Goal: Task Accomplishment & Management: Use online tool/utility

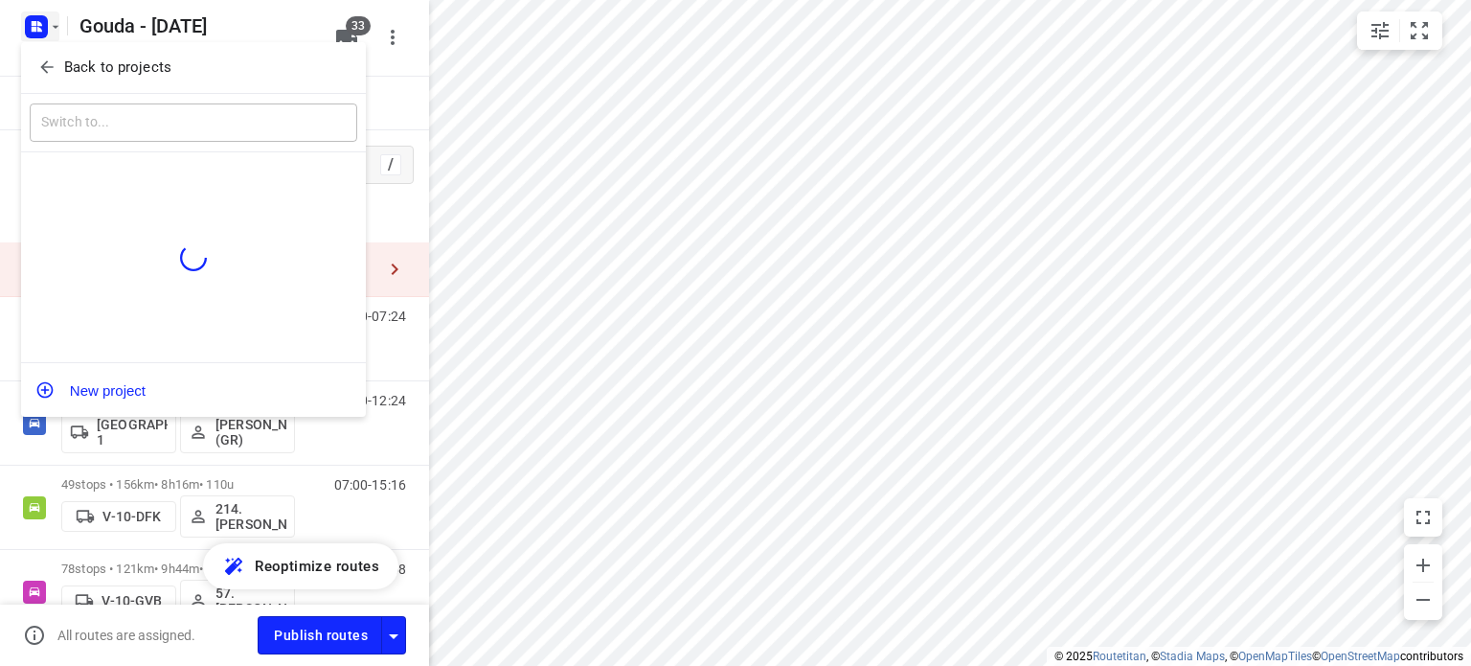
click at [57, 61] on span "Back to projects" at bounding box center [193, 68] width 312 height 22
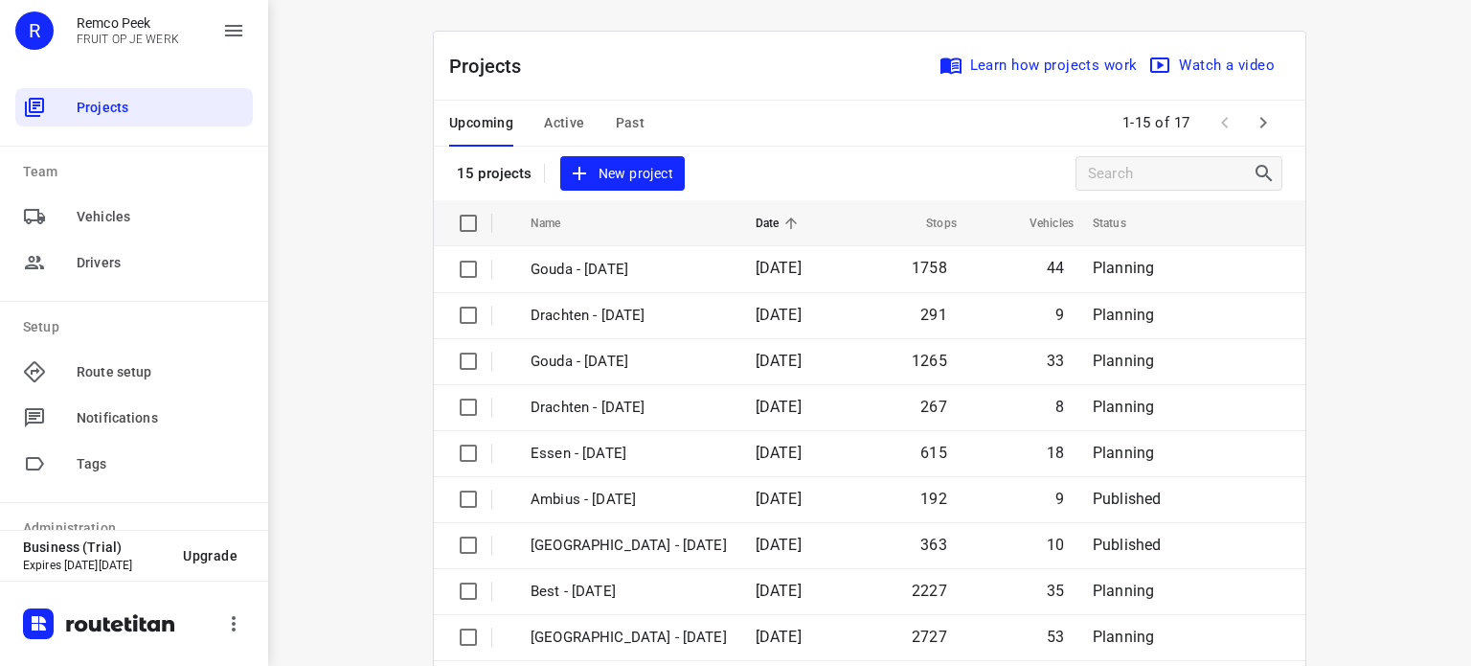
click at [548, 124] on span "Active" at bounding box center [564, 123] width 40 height 24
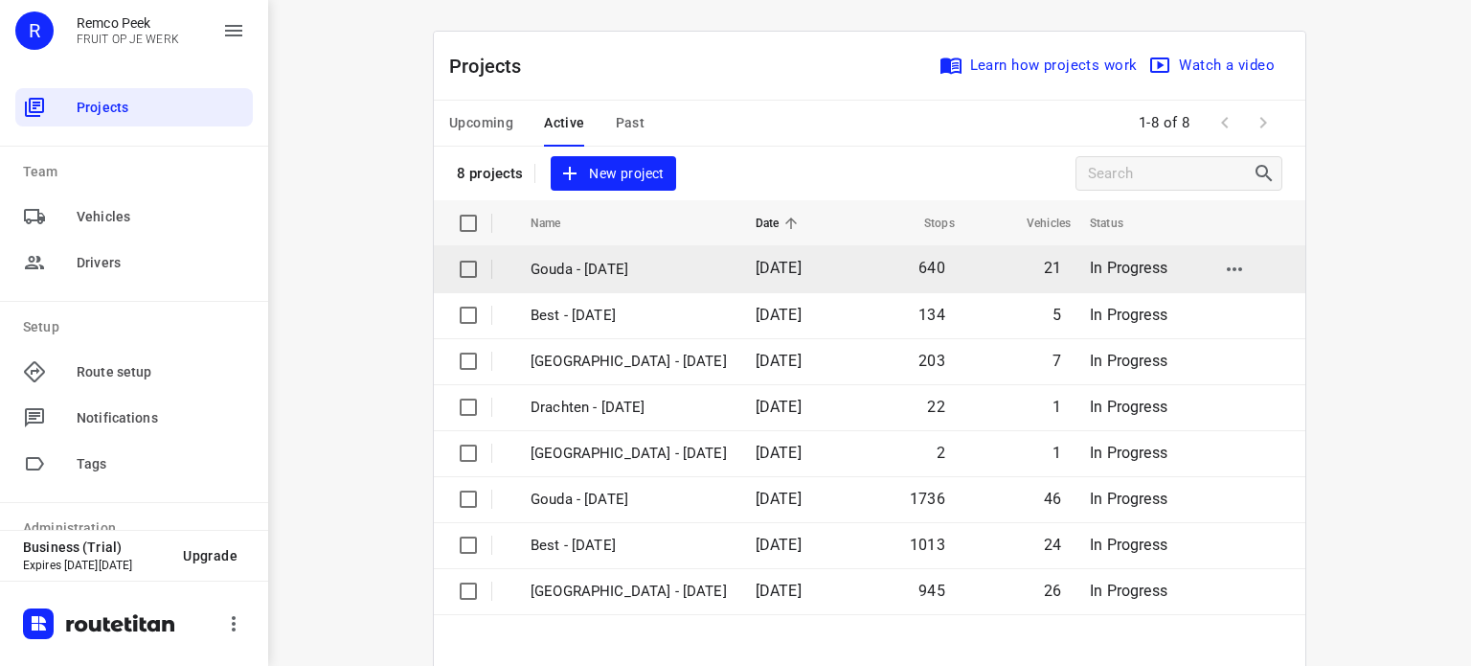
click at [602, 267] on p "Gouda - [DATE]" at bounding box center [629, 270] width 196 height 22
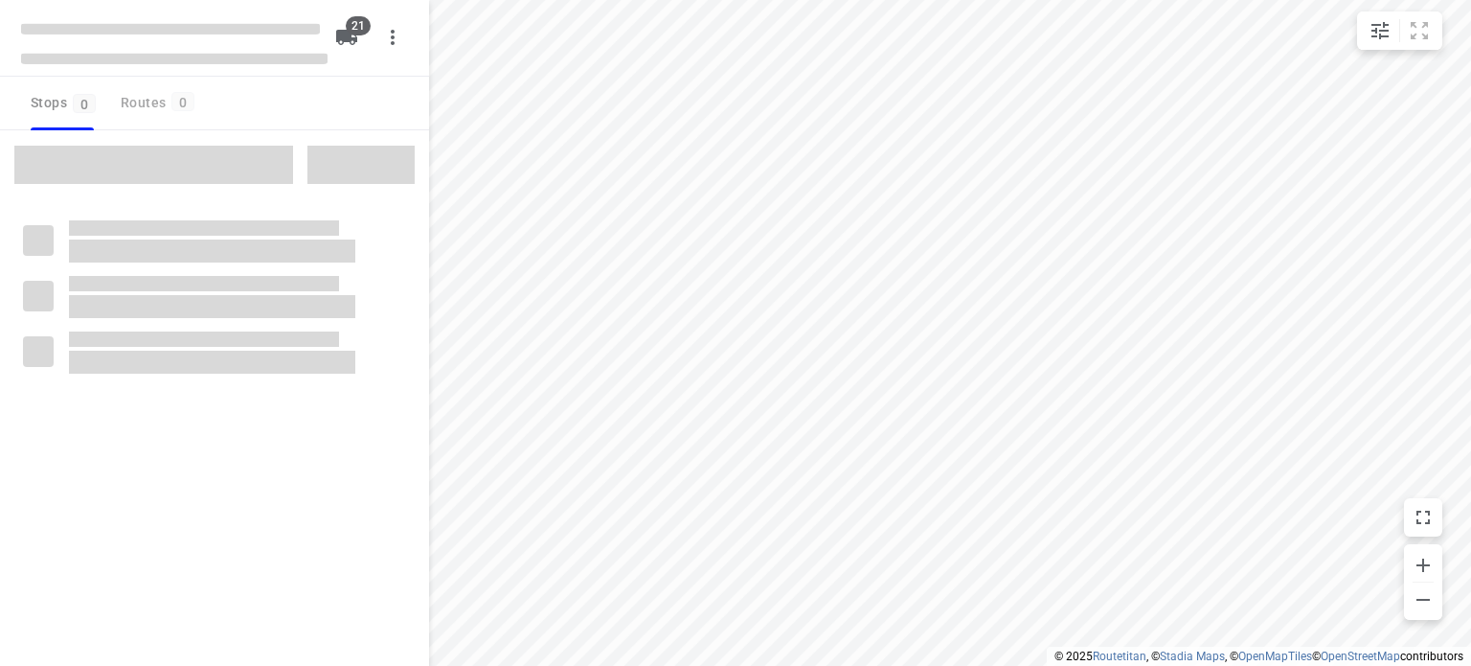
type input "distance"
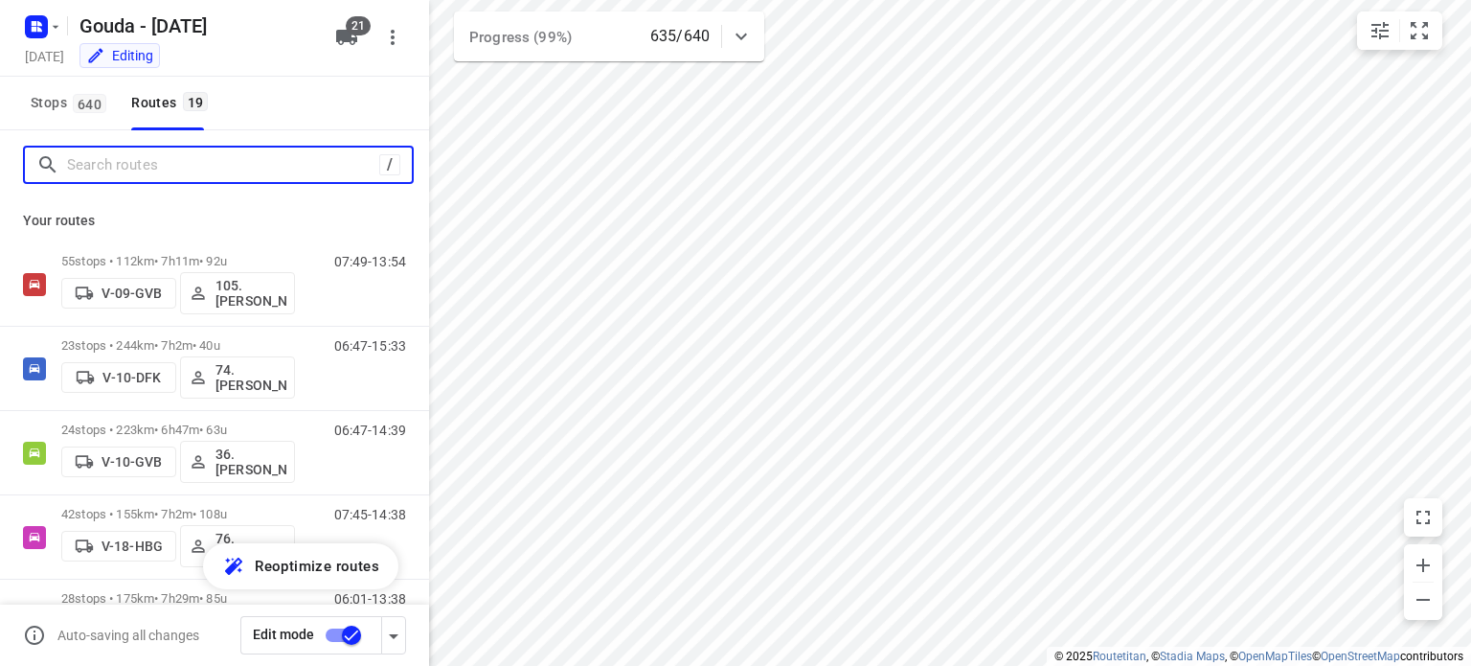
click at [295, 170] on input "Search routes" at bounding box center [223, 165] width 312 height 30
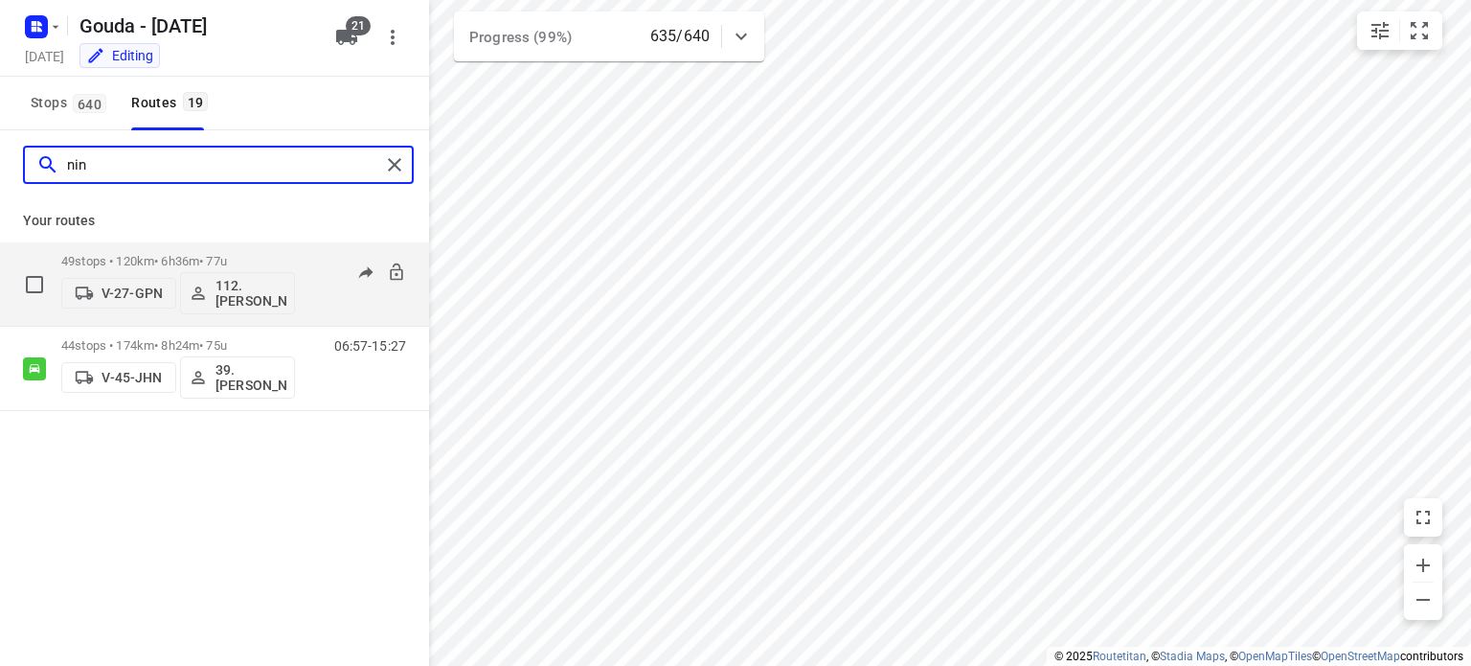
type input "nin"
click at [209, 261] on p "49 stops • 120km • 6h36m • 77u" at bounding box center [178, 261] width 234 height 14
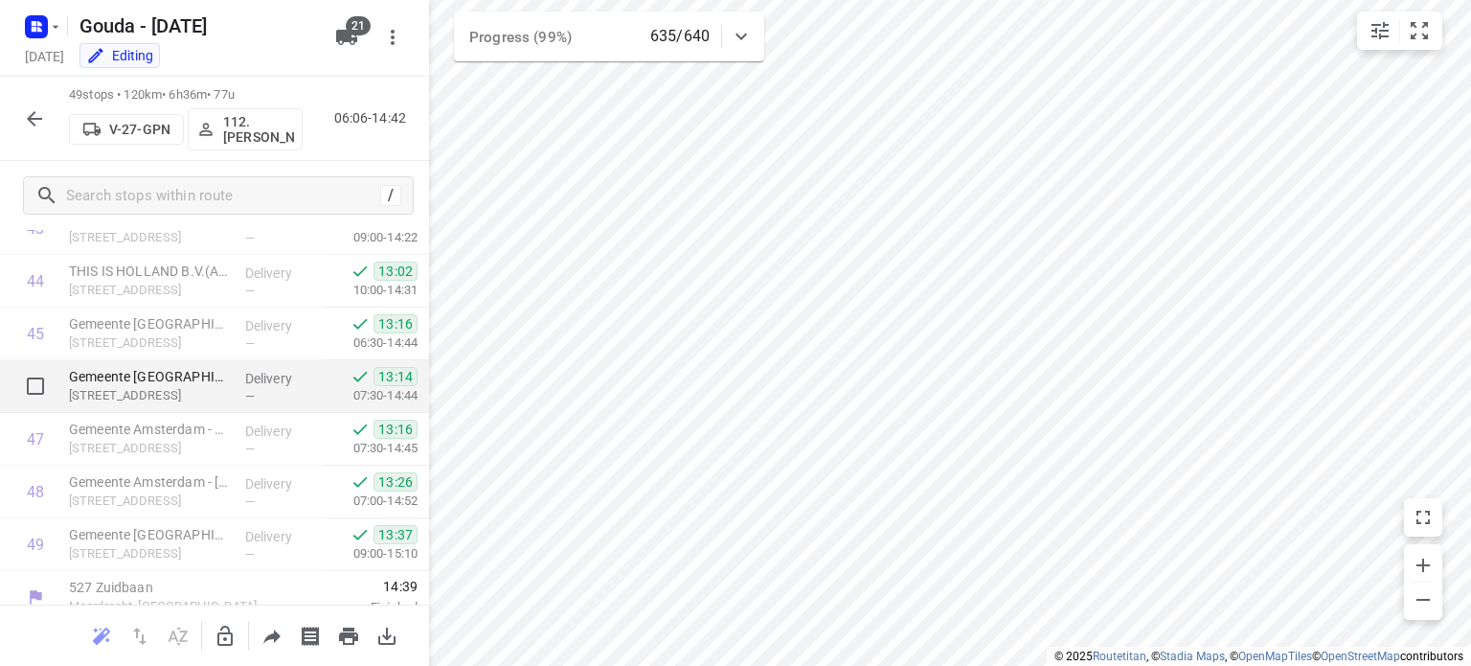
scroll to position [2356, 0]
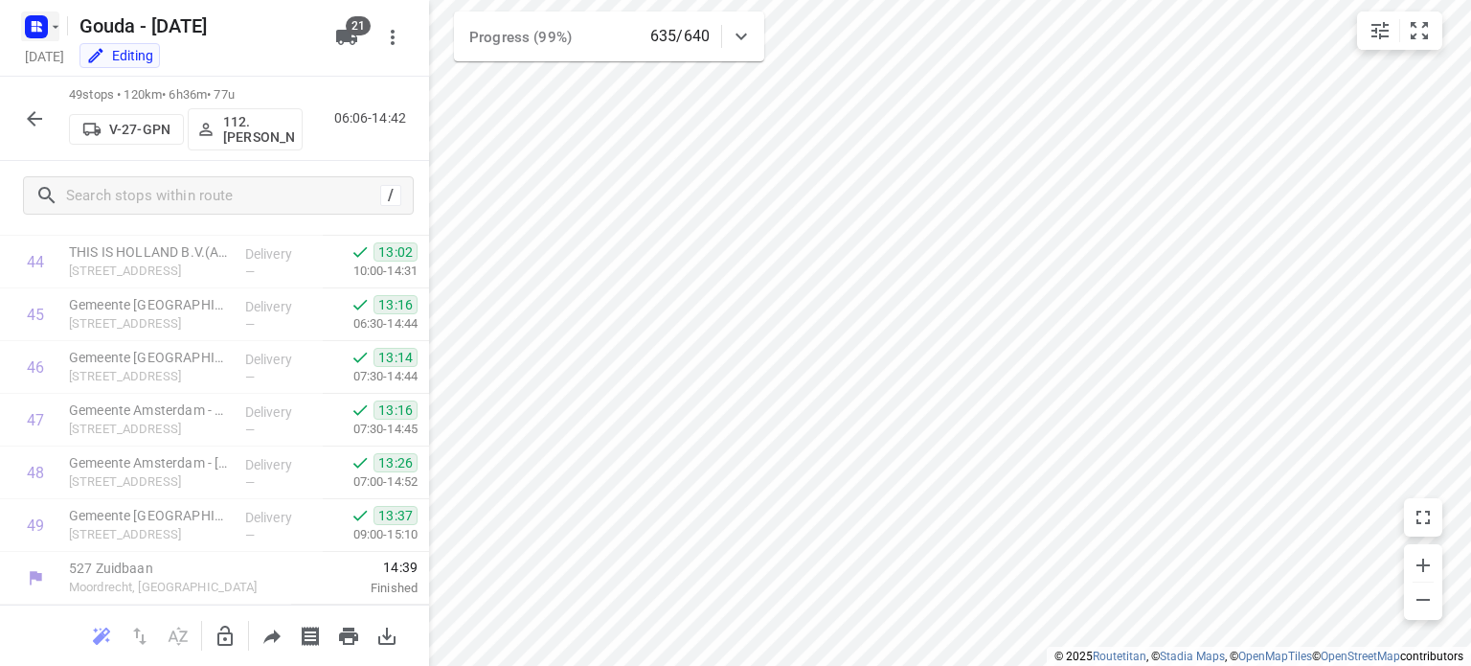
click at [41, 28] on icon "button" at bounding box center [36, 26] width 31 height 31
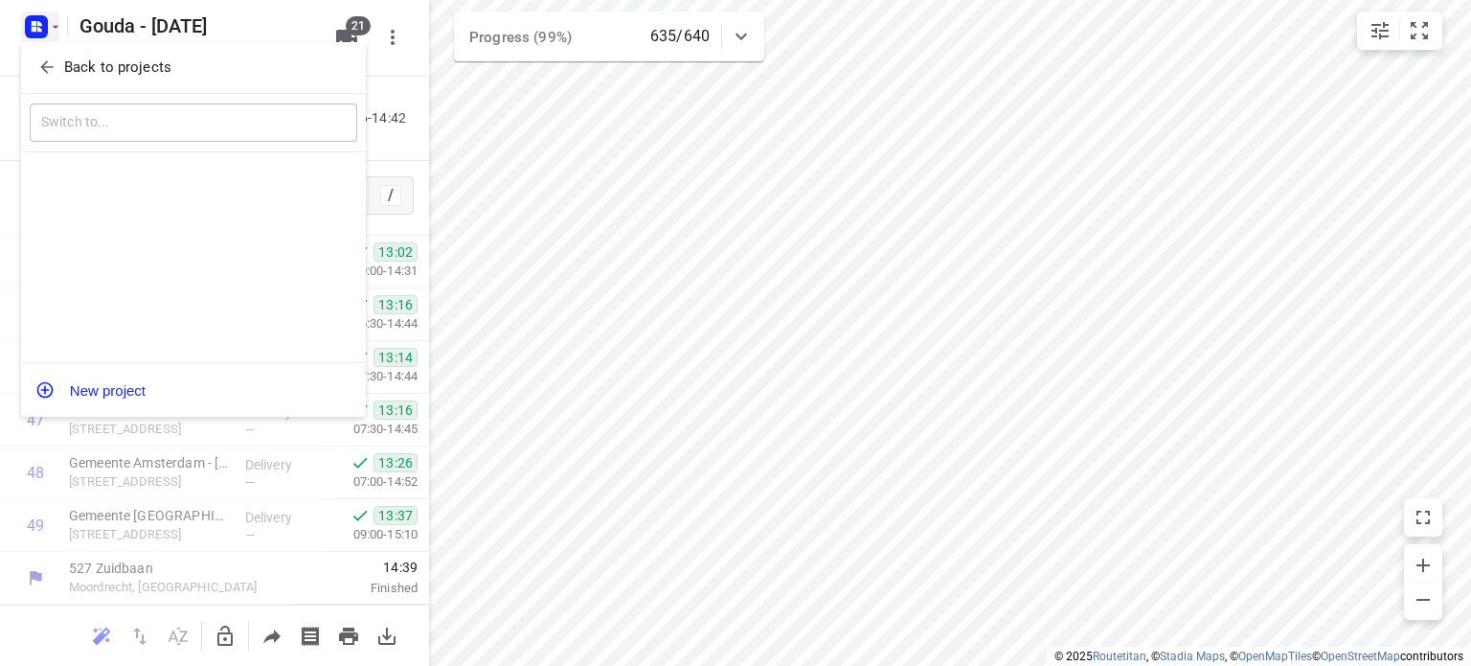
click at [39, 57] on icon "button" at bounding box center [46, 66] width 19 height 19
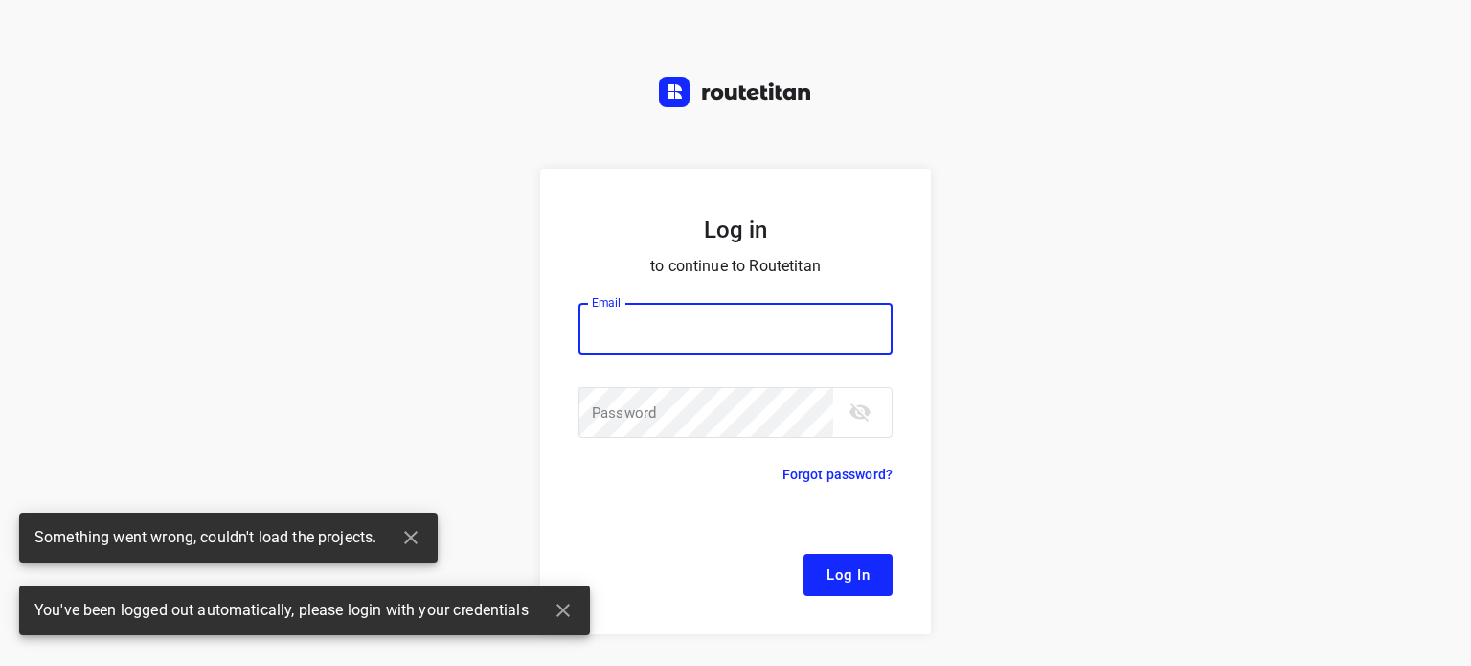
type input "[EMAIL_ADDRESS][DOMAIN_NAME]"
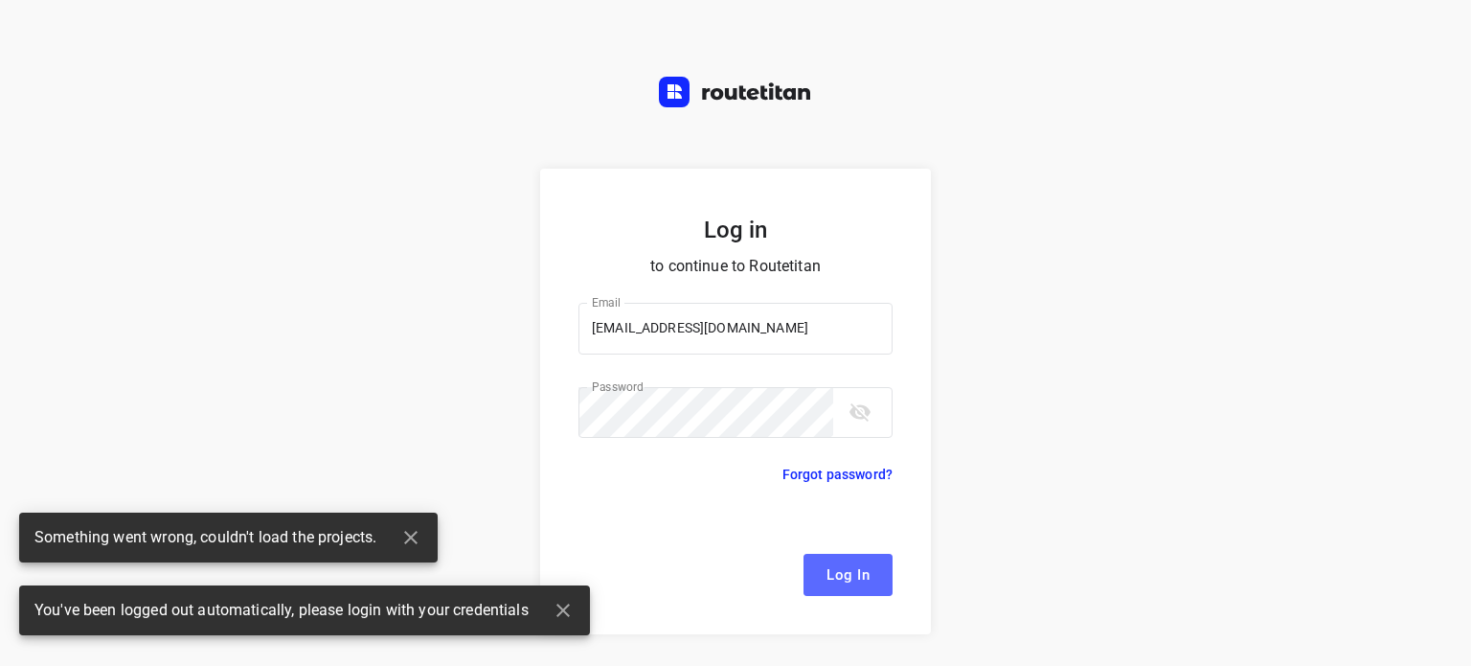
click at [846, 578] on span "Log In" at bounding box center [848, 574] width 43 height 25
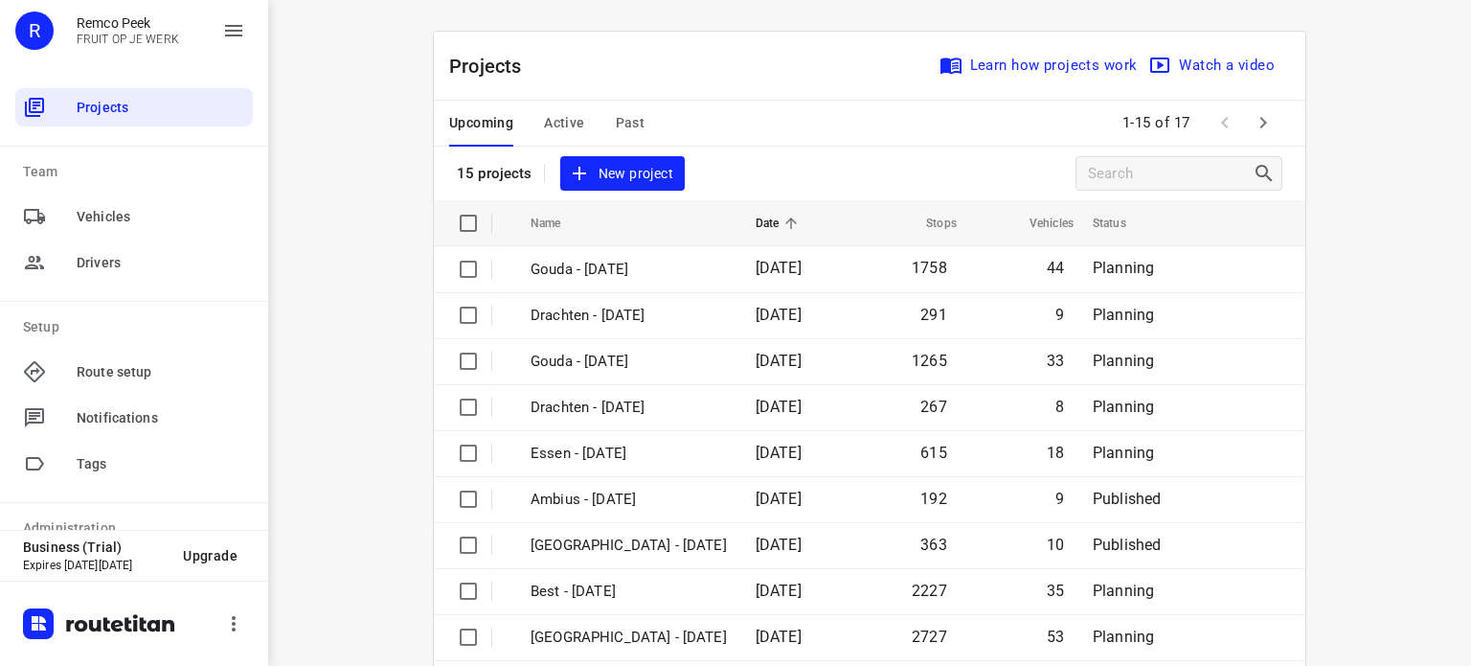
drag, startPoint x: 566, startPoint y: 120, endPoint x: 407, endPoint y: 171, distance: 167.2
click at [410, 171] on div "Projects Learn how projects work Watch a video 15 projects New project Name Dat…" at bounding box center [870, 484] width 920 height 907
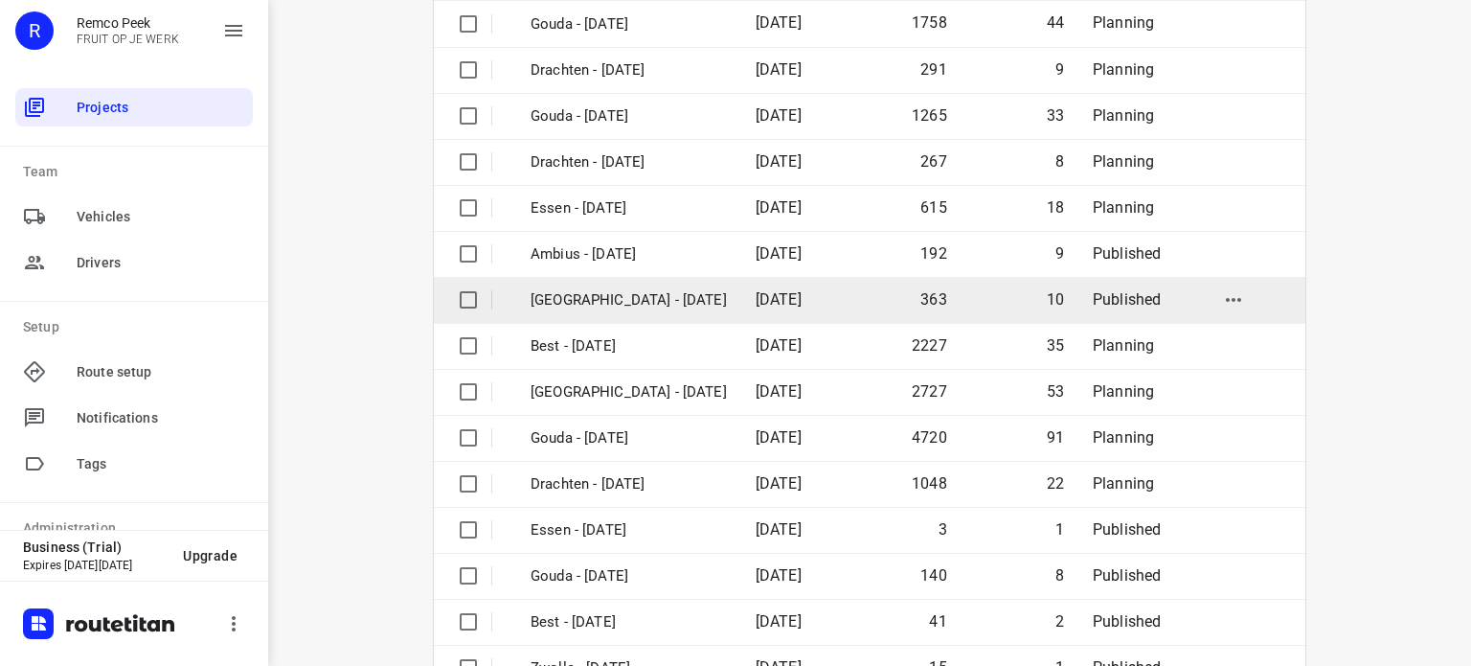
scroll to position [302, 0]
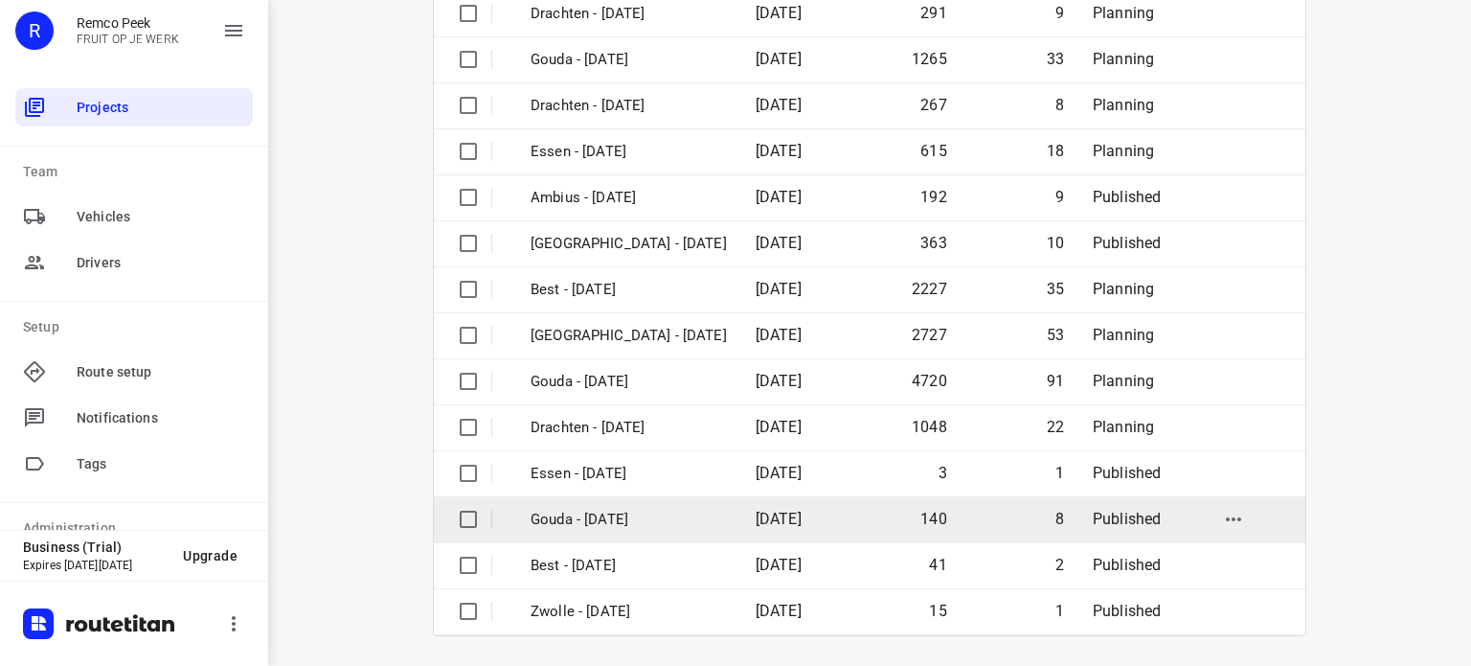
click at [805, 513] on td "[DATE]" at bounding box center [796, 519] width 110 height 46
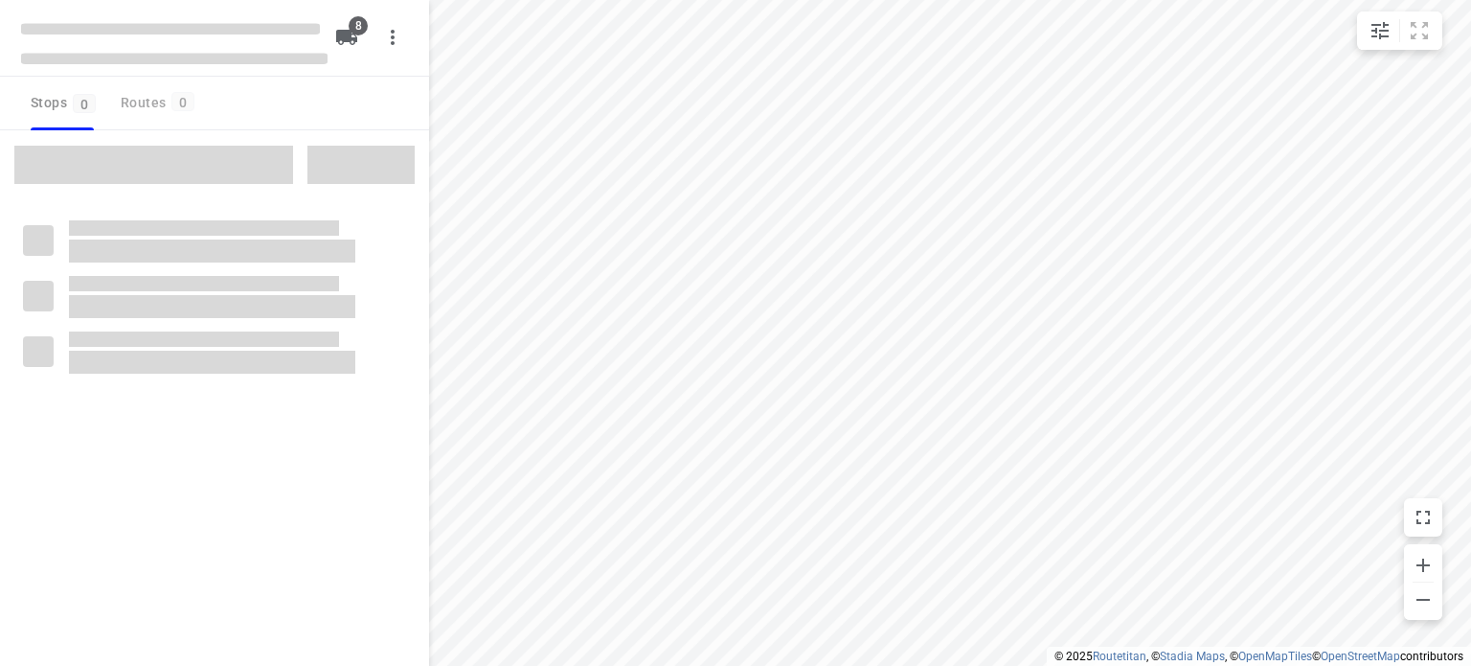
type input "distance"
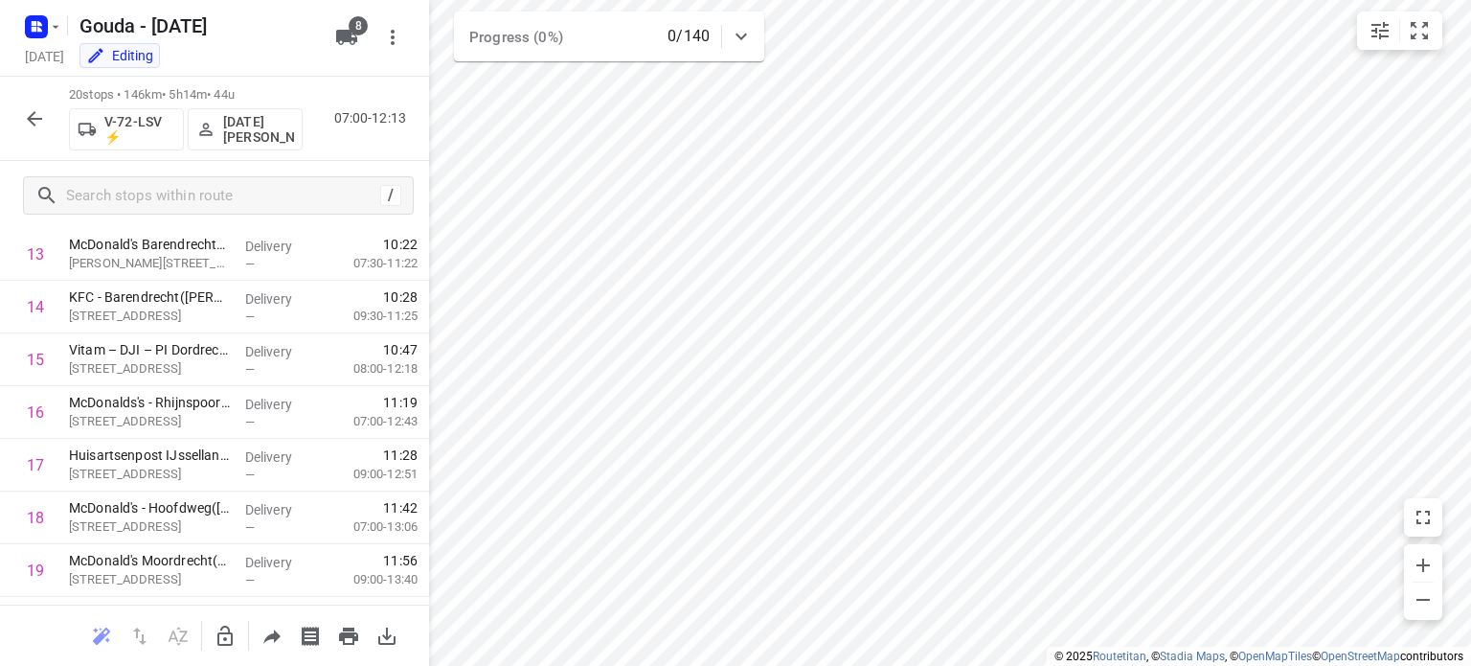
scroll to position [828, 0]
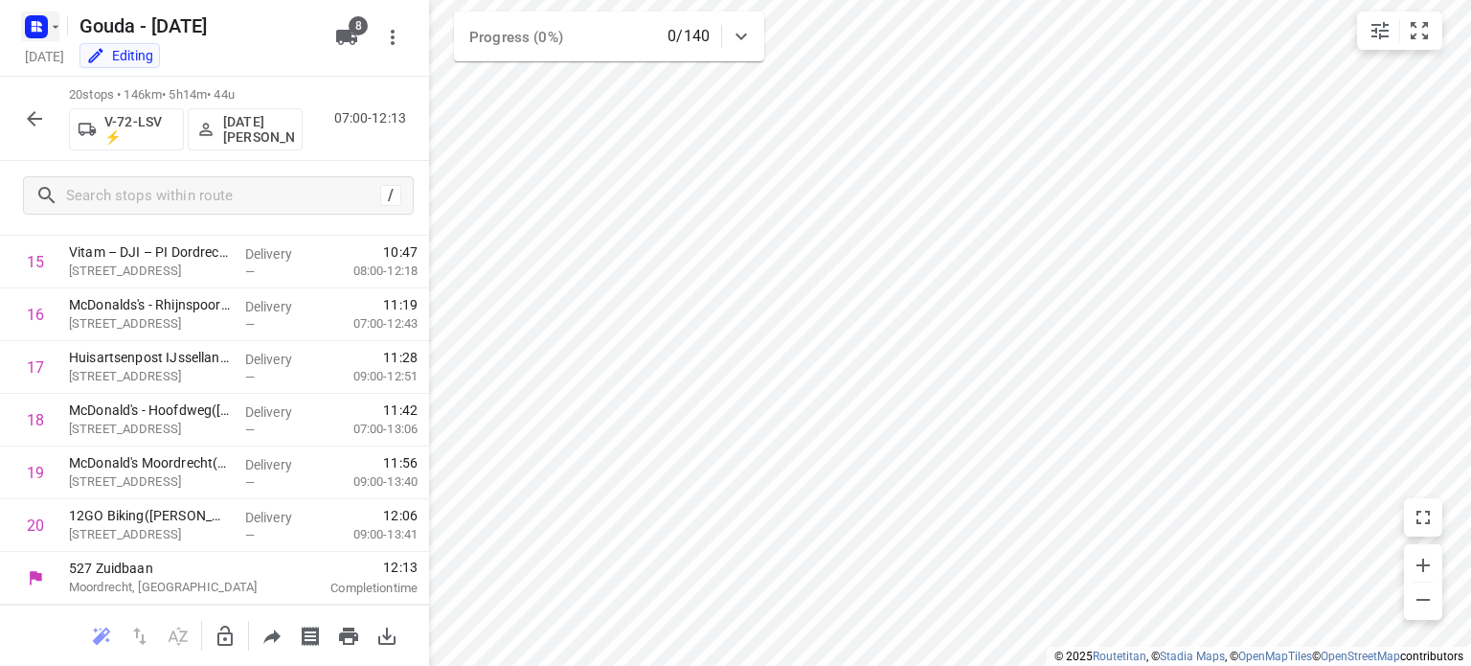
click at [46, 22] on rect "button" at bounding box center [36, 26] width 23 height 23
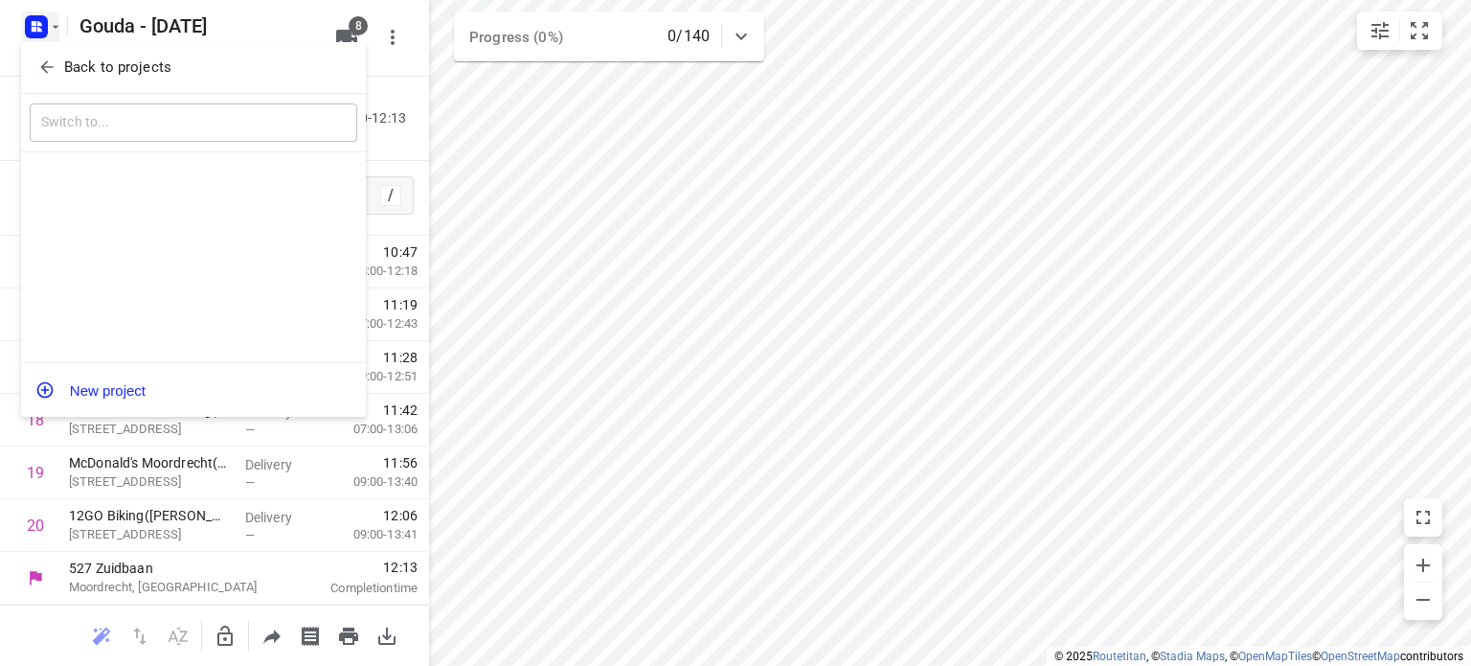
click at [54, 76] on icon "button" at bounding box center [46, 66] width 19 height 19
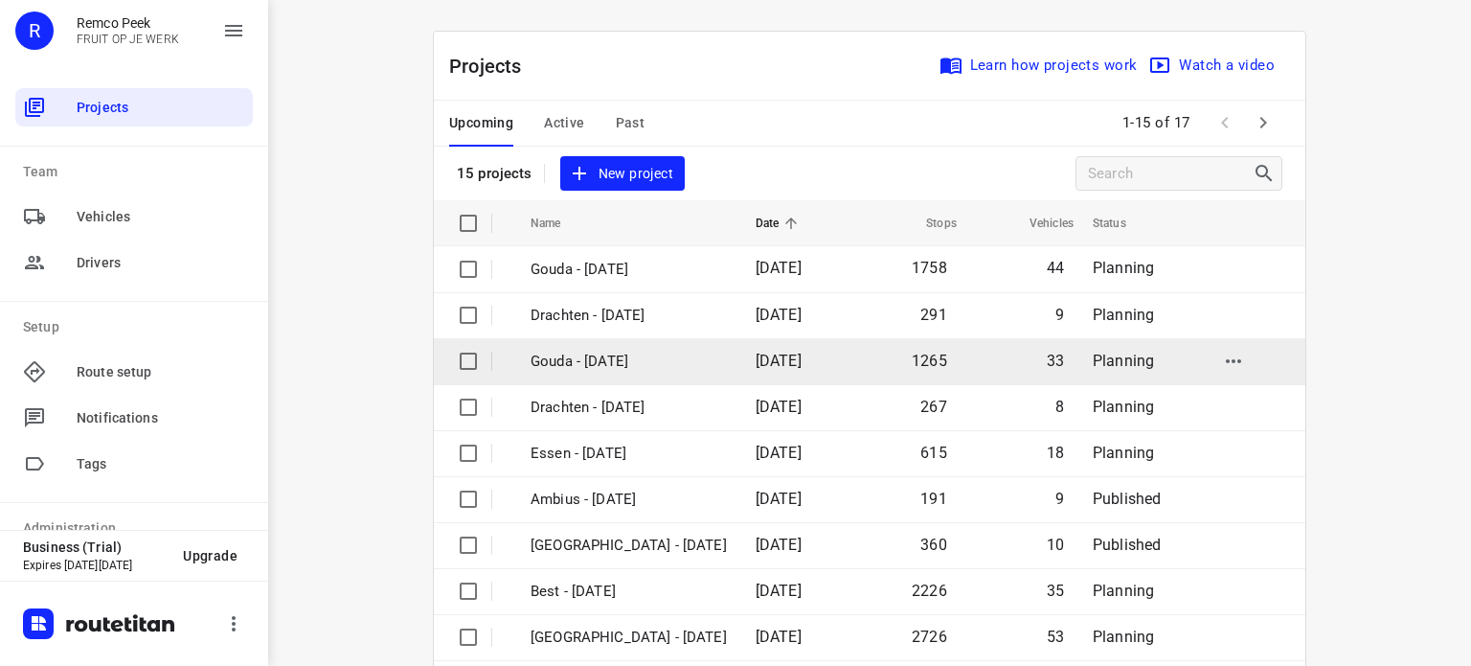
click at [602, 367] on p "Gouda - [DATE]" at bounding box center [629, 362] width 196 height 22
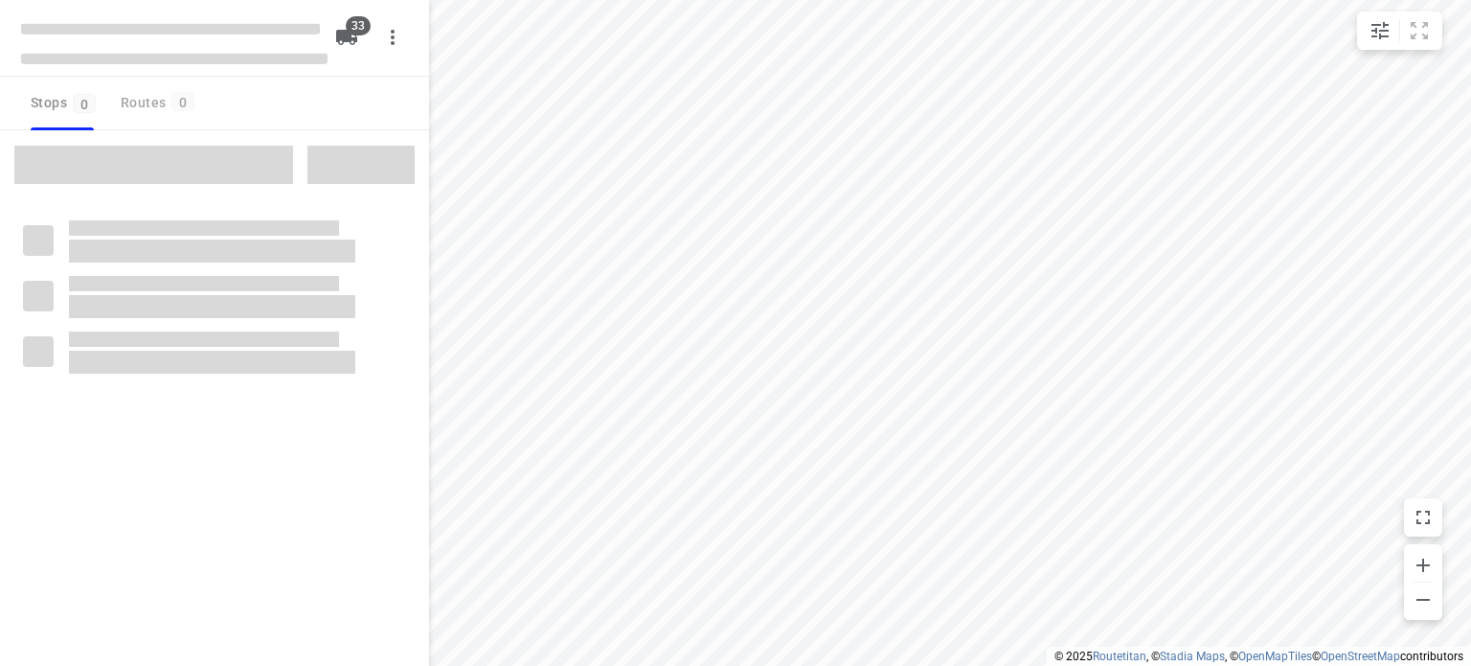
type input "distance"
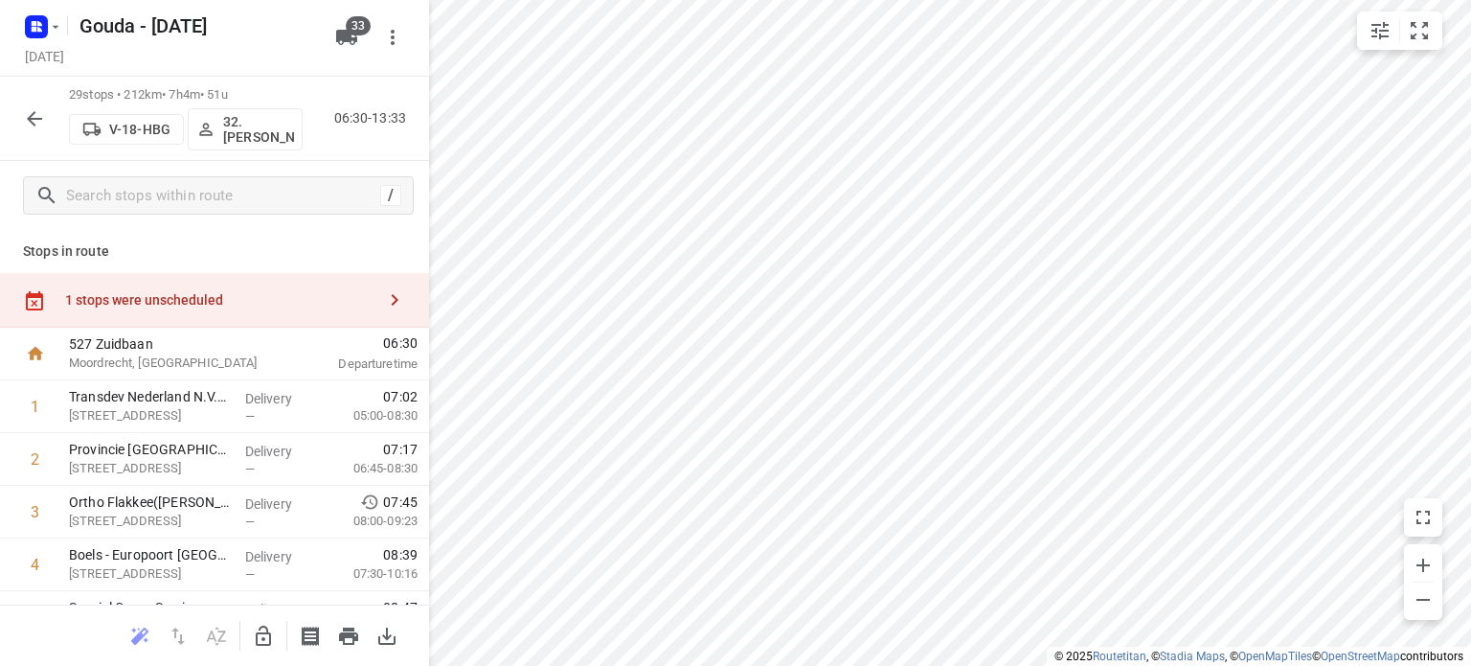
click at [38, 122] on icon "button" at bounding box center [34, 118] width 23 height 23
